Goal: Information Seeking & Learning: Learn about a topic

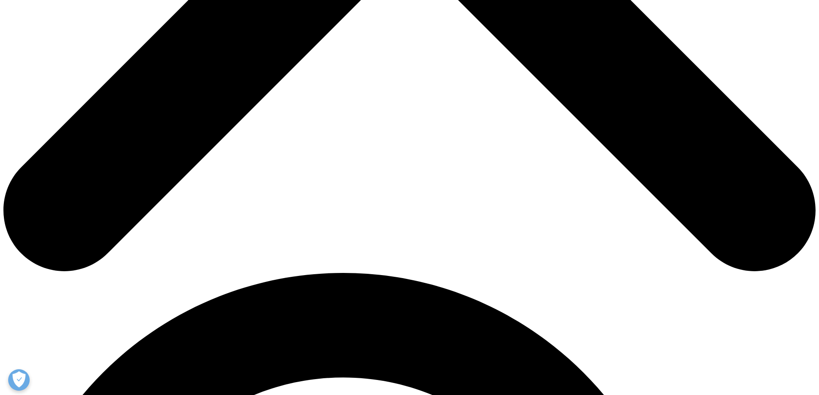
scroll to position [554, 0]
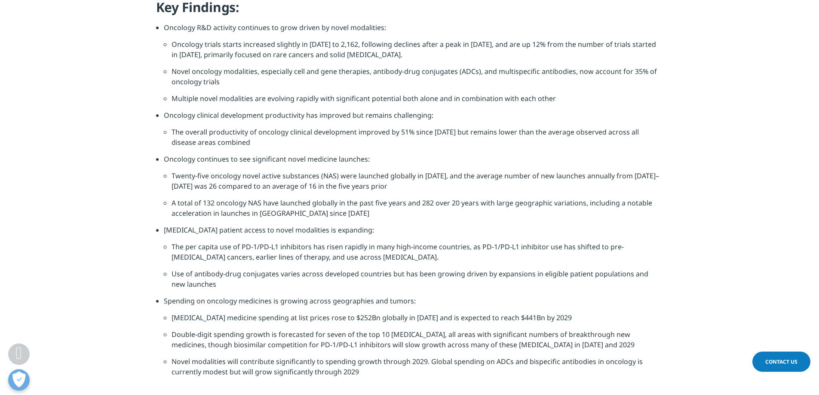
scroll to position [890, 0]
click at [138, 53] on section "Key Findings: Oncology R&D activity continues to grow driven by novel modalitie…" at bounding box center [409, 219] width 819 height 440
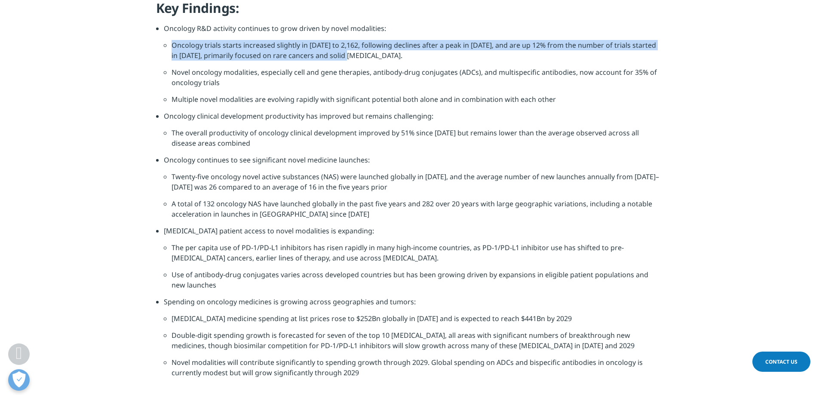
drag, startPoint x: 173, startPoint y: 47, endPoint x: 356, endPoint y: 58, distance: 183.0
click at [356, 58] on li "Oncology trials starts increased slightly in [DATE] to 2,162, following decline…" at bounding box center [418, 53] width 492 height 27
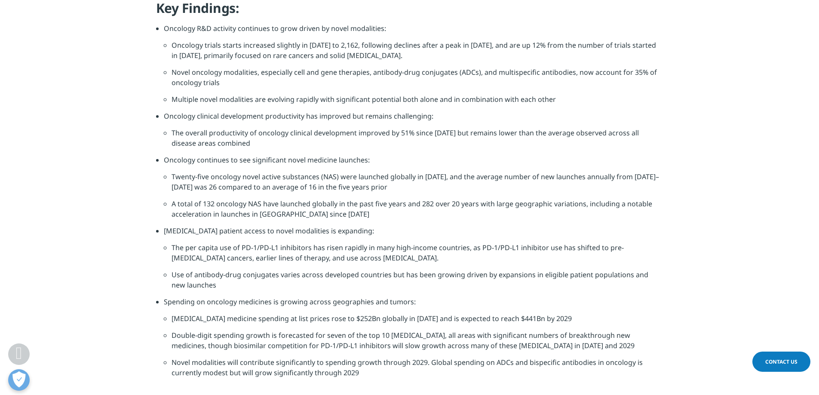
drag, startPoint x: 343, startPoint y: 53, endPoint x: 304, endPoint y: 85, distance: 49.8
click at [304, 85] on li "Novel oncology modalities, especially cell and gene therapies, antibody-drug co…" at bounding box center [418, 80] width 492 height 27
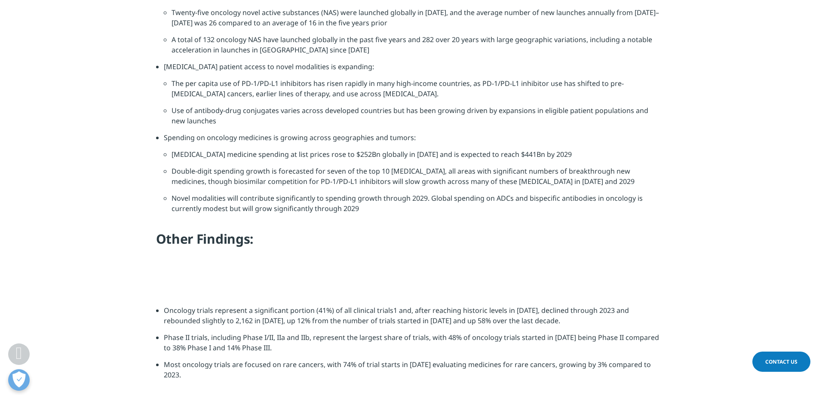
scroll to position [1058, 0]
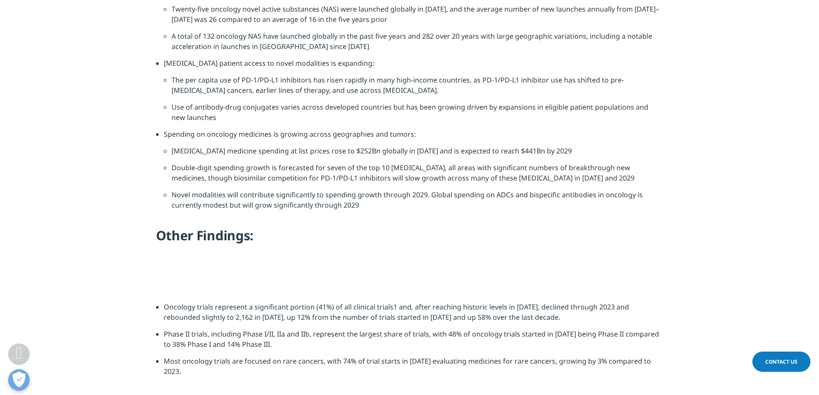
click at [100, 164] on section "Key Findings: Oncology R&D activity continues to grow driven by novel modalitie…" at bounding box center [409, 52] width 819 height 440
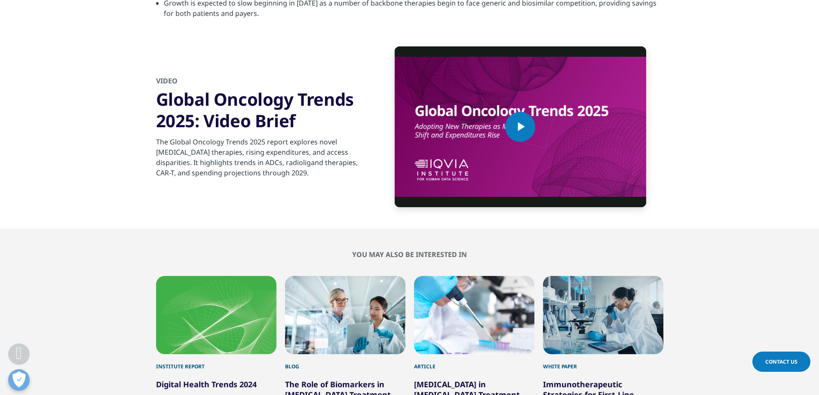
scroll to position [2851, 0]
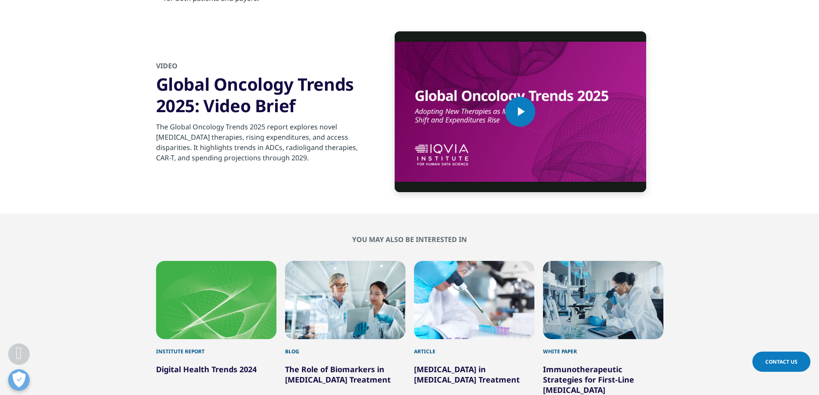
drag, startPoint x: 164, startPoint y: 153, endPoint x: 181, endPoint y: 163, distance: 19.6
copy li "Spending on [MEDICAL_DATA] medicines, not including additional medical costs or…"
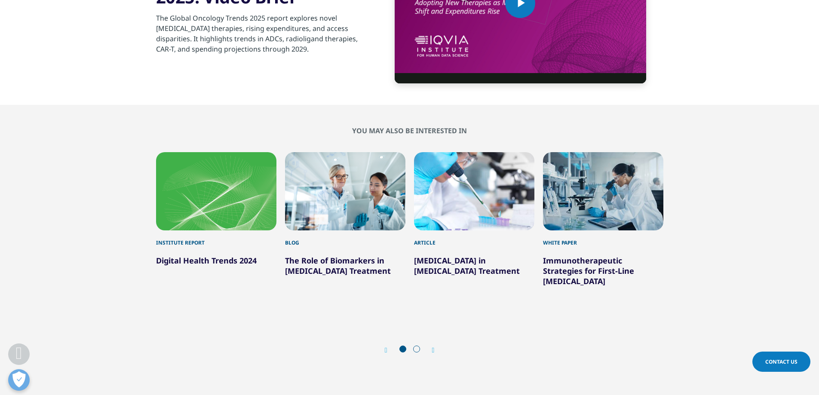
scroll to position [2960, 0]
copy li "Spending on [MEDICAL_DATA] medicines, not including additional medical costs or…"
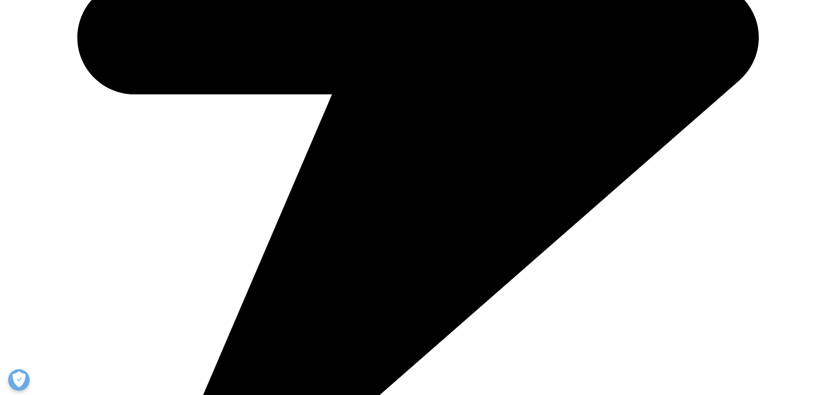
scroll to position [1570, 0]
